Goal: Transaction & Acquisition: Purchase product/service

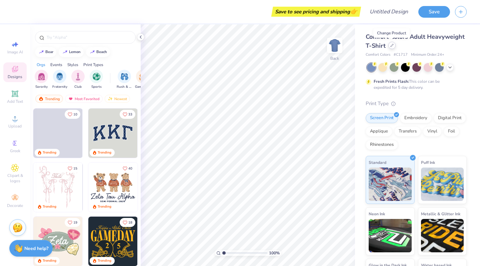
click at [392, 46] on icon at bounding box center [392, 45] width 3 height 3
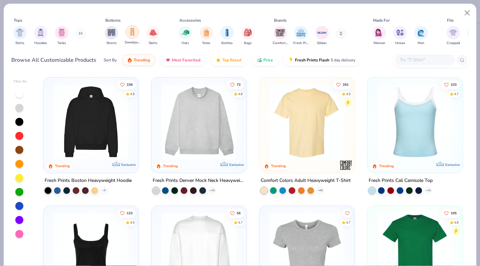
click at [133, 34] on img "filter for Sweatpants" at bounding box center [132, 32] width 7 height 8
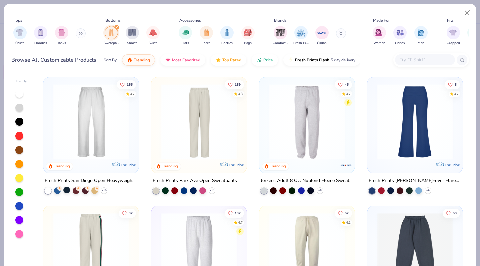
click at [65, 189] on div at bounding box center [66, 189] width 7 height 7
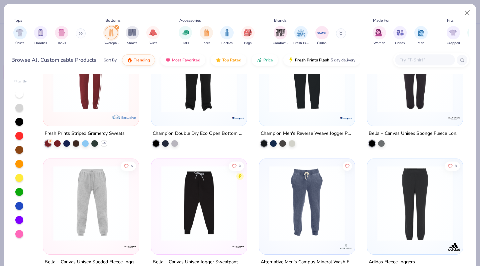
scroll to position [645, 0]
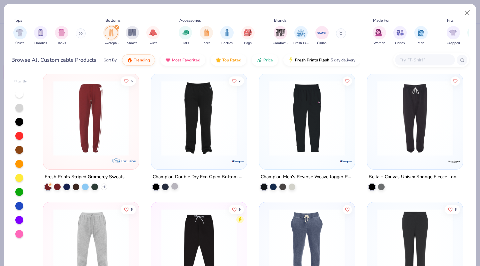
click at [175, 183] on div at bounding box center [174, 185] width 7 height 7
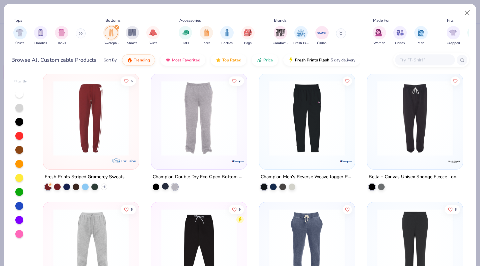
click at [166, 186] on div at bounding box center [165, 185] width 7 height 7
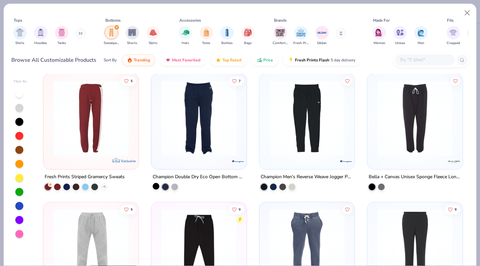
click at [154, 184] on div at bounding box center [156, 185] width 7 height 7
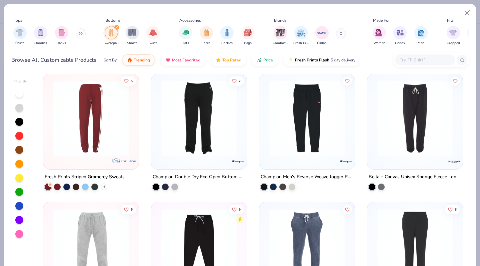
click at [197, 136] on img at bounding box center [199, 117] width 82 height 75
